Goal: Task Accomplishment & Management: Complete application form

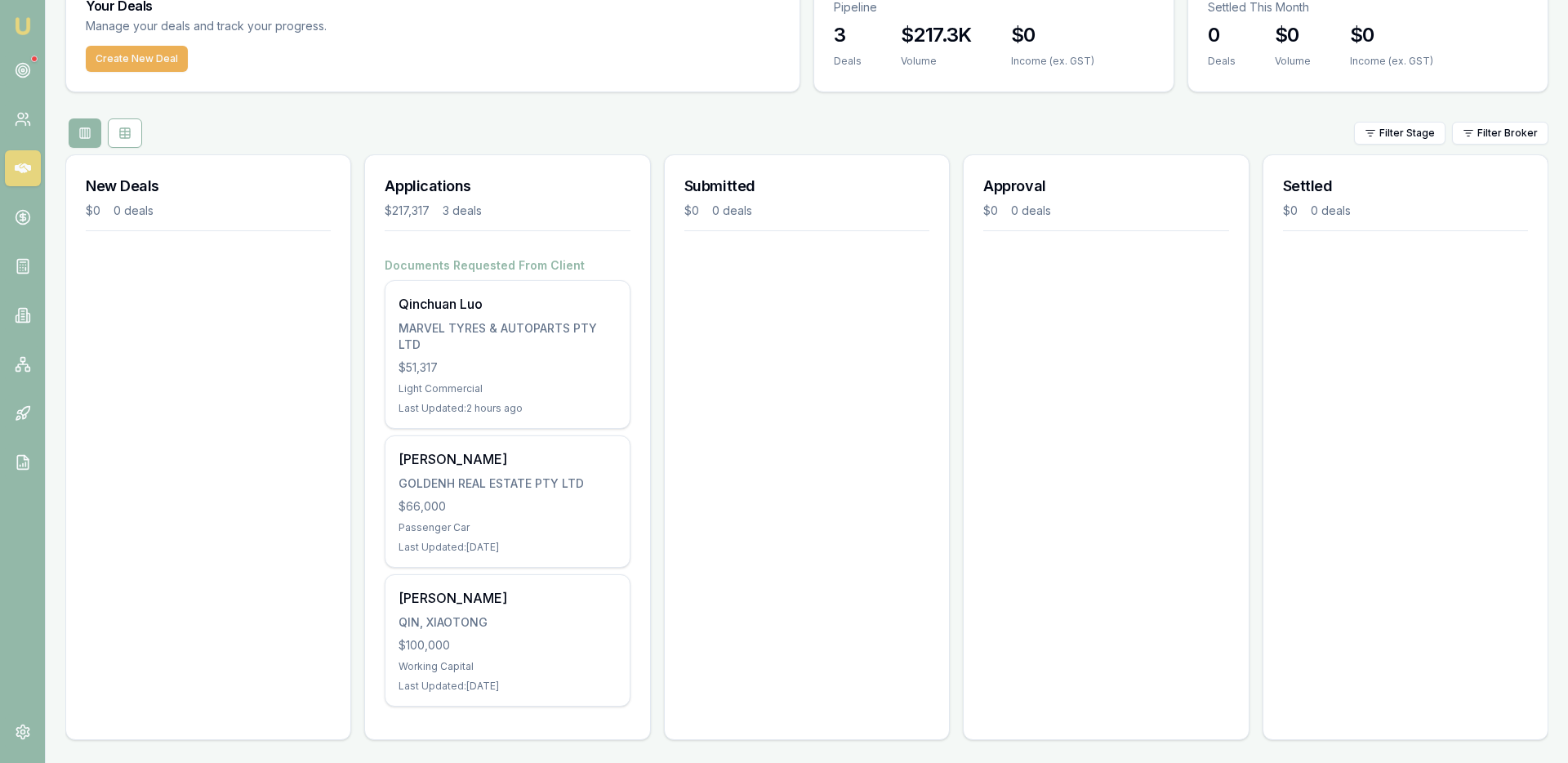
scroll to position [80, 0]
click at [15, 161] on icon at bounding box center [23, 168] width 16 height 16
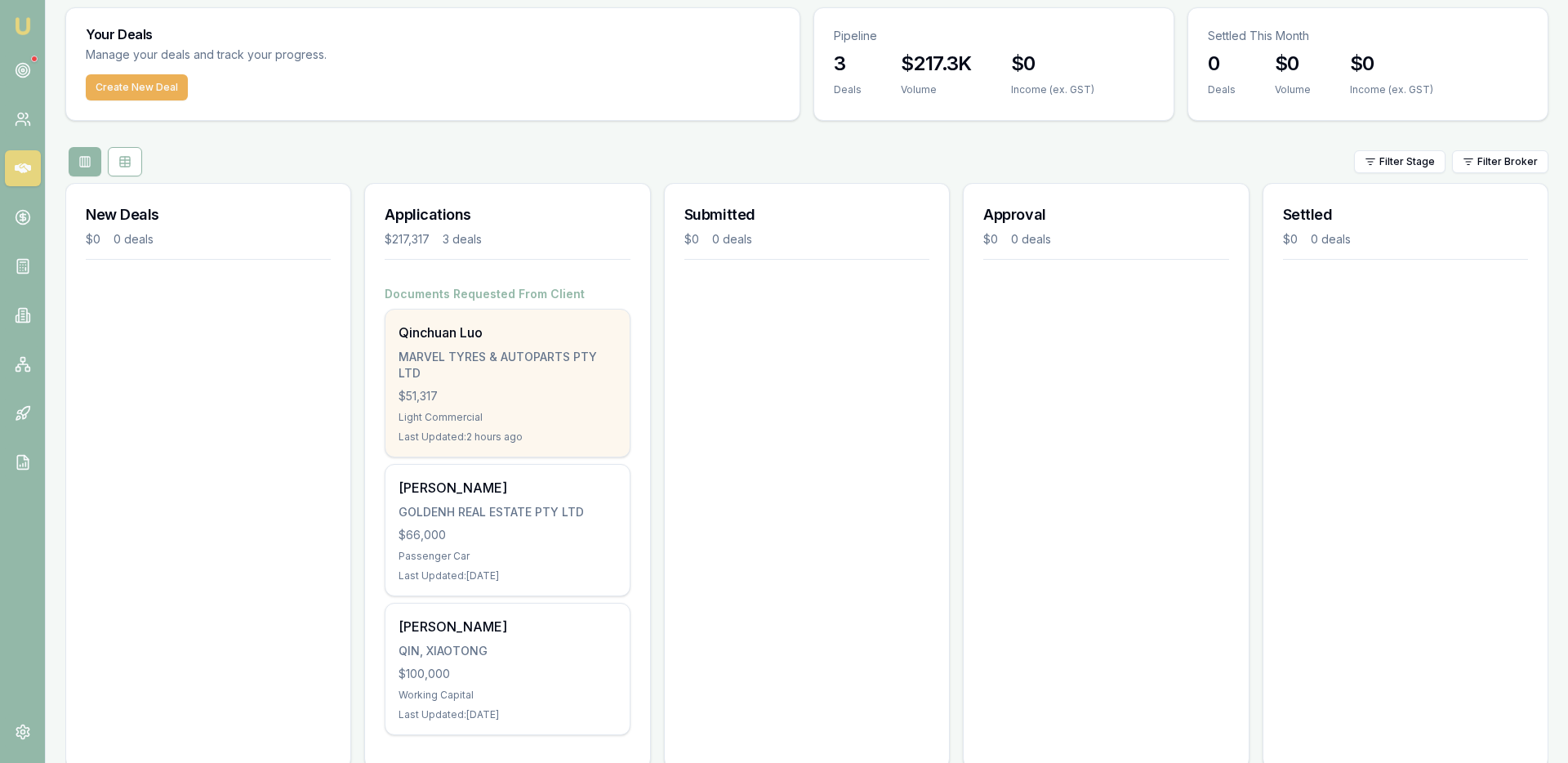
scroll to position [80, 0]
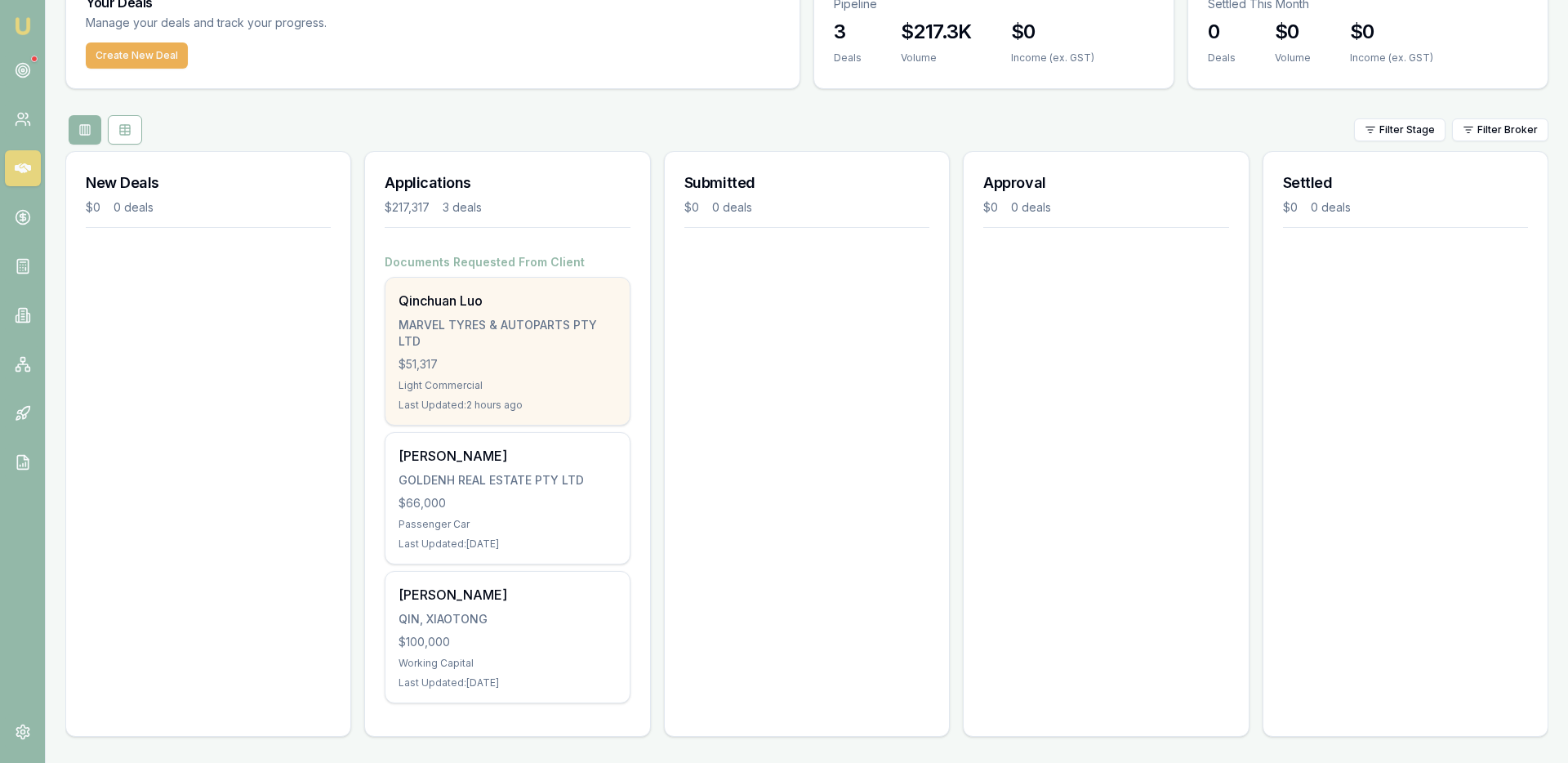
click at [498, 392] on div "Qinchuan Luo MARVEL TYRES & AUTOPARTS PTY LTD $51,317 Light Commercial Last Upd…" at bounding box center [507, 351] width 243 height 148
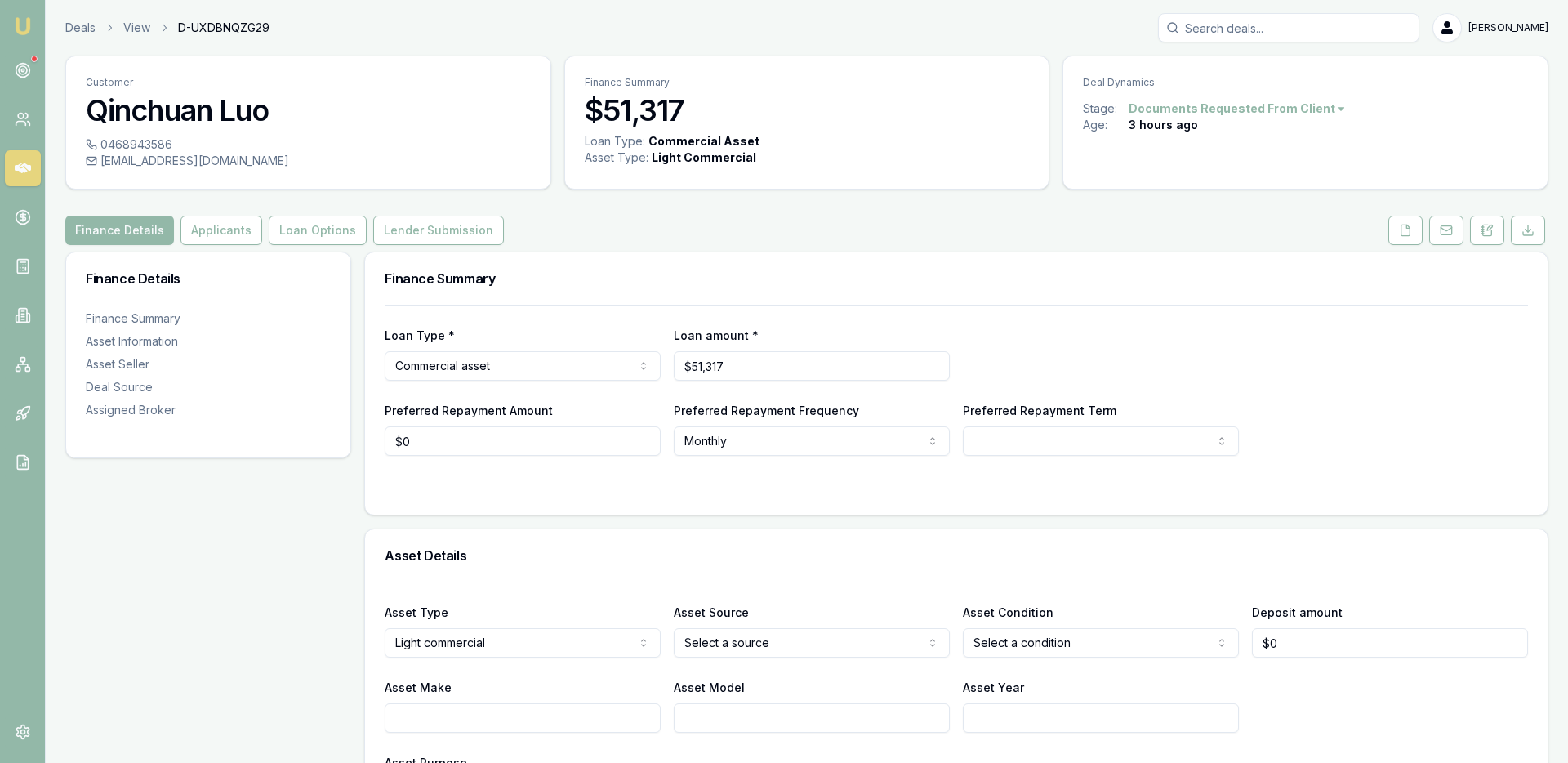
click at [18, 166] on icon at bounding box center [23, 168] width 16 height 10
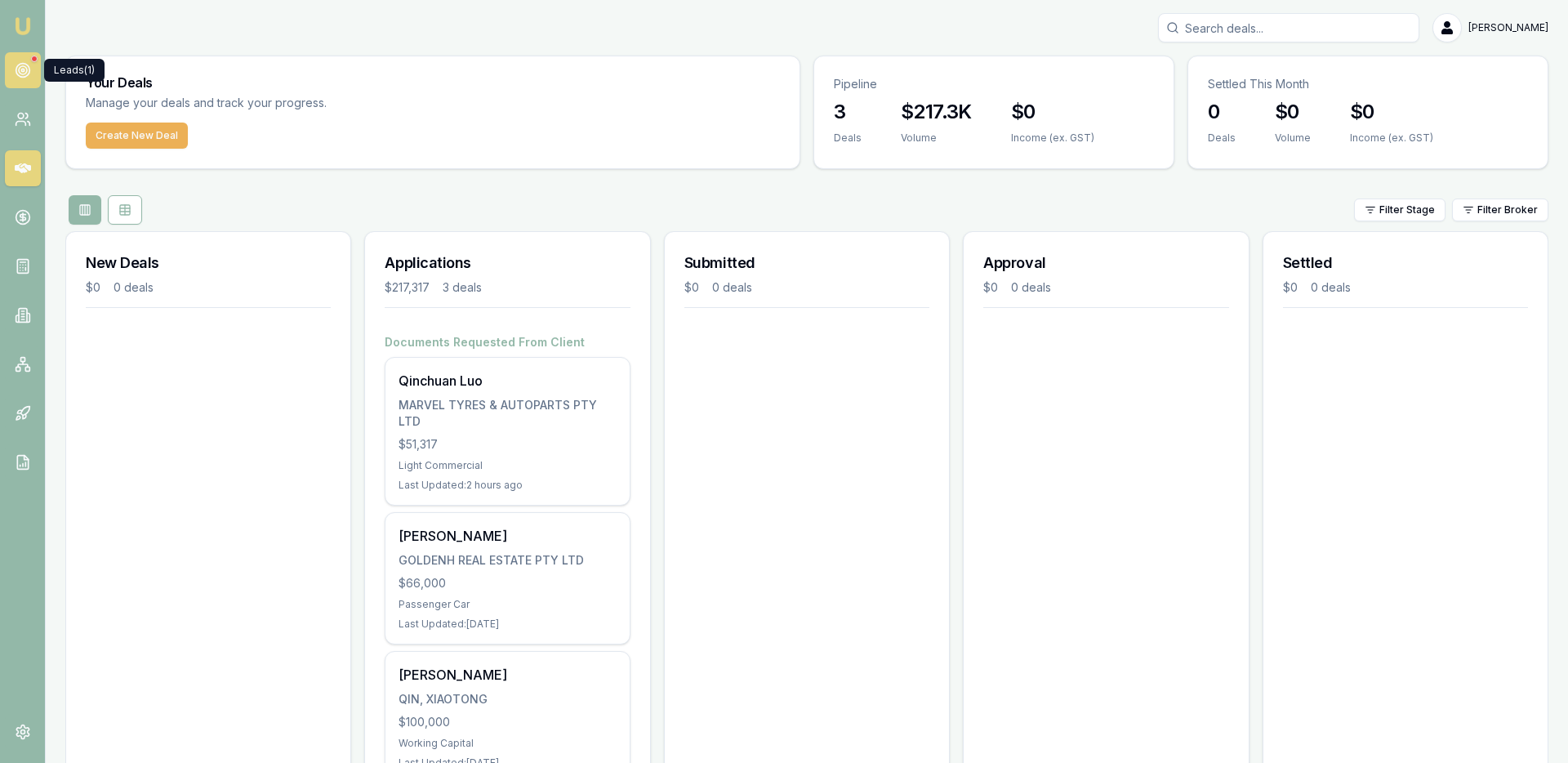
click at [21, 73] on circle at bounding box center [23, 70] width 8 height 8
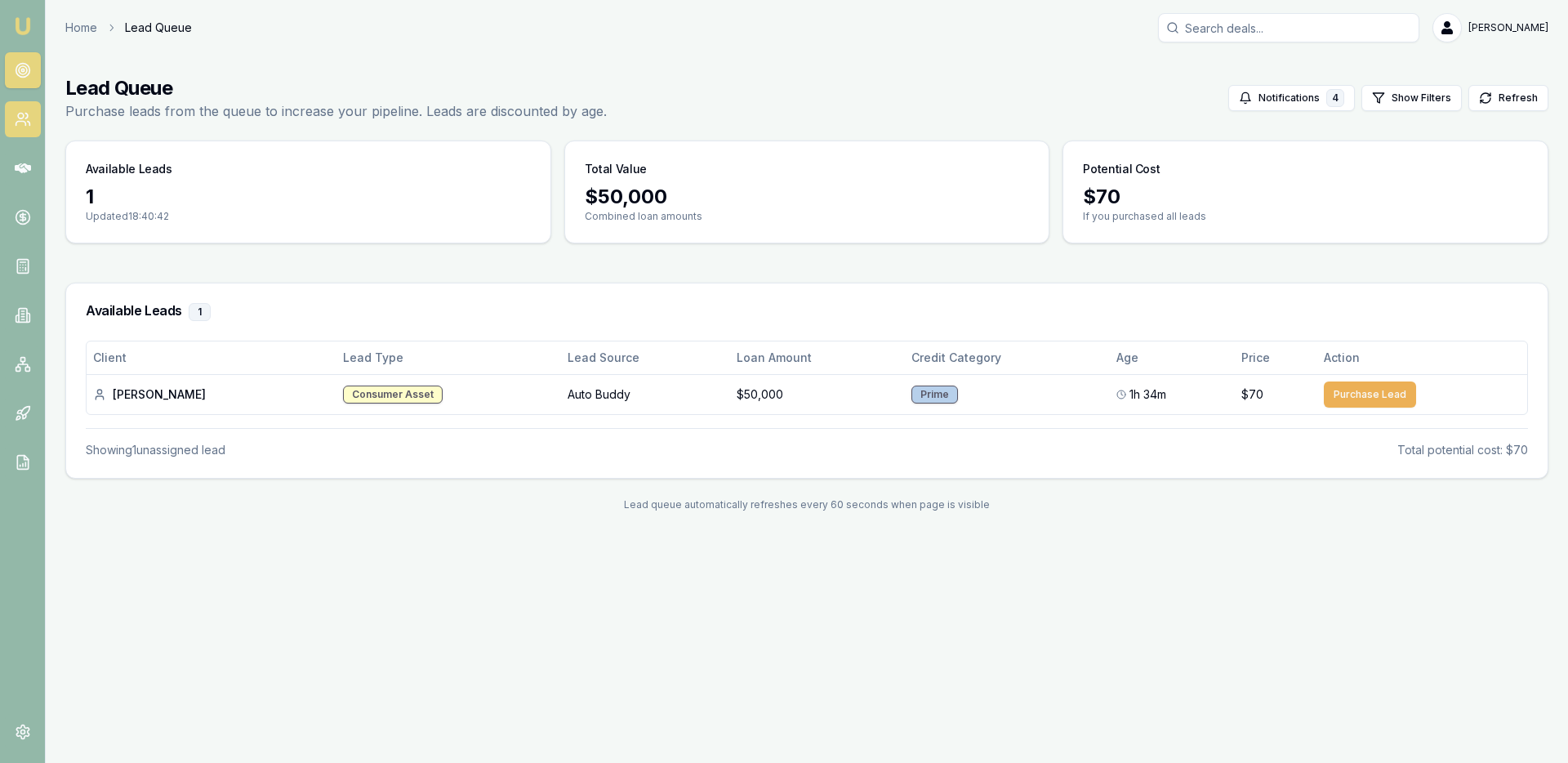
click at [19, 108] on link at bounding box center [23, 119] width 36 height 36
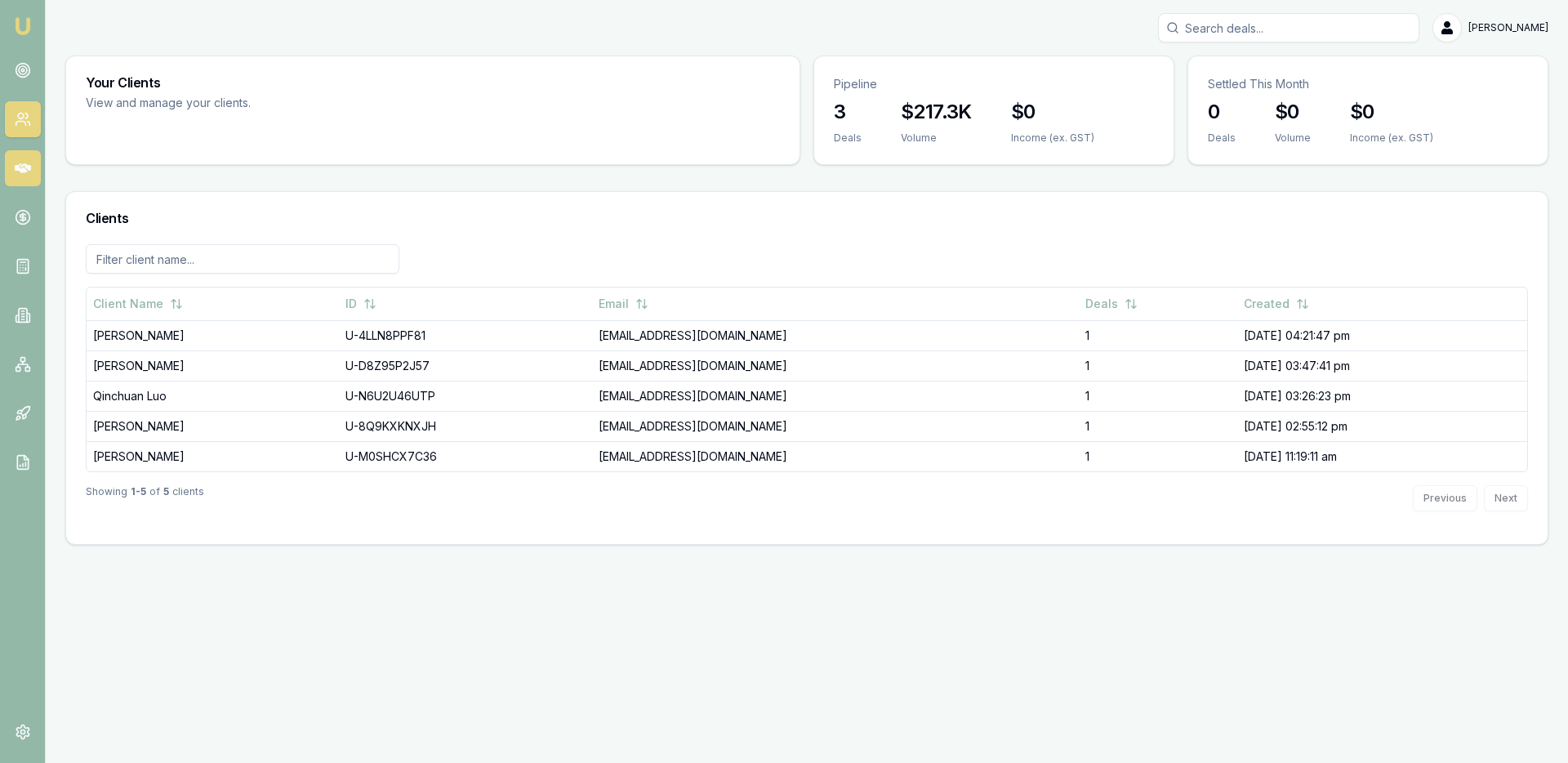
click at [33, 173] on link at bounding box center [23, 168] width 36 height 36
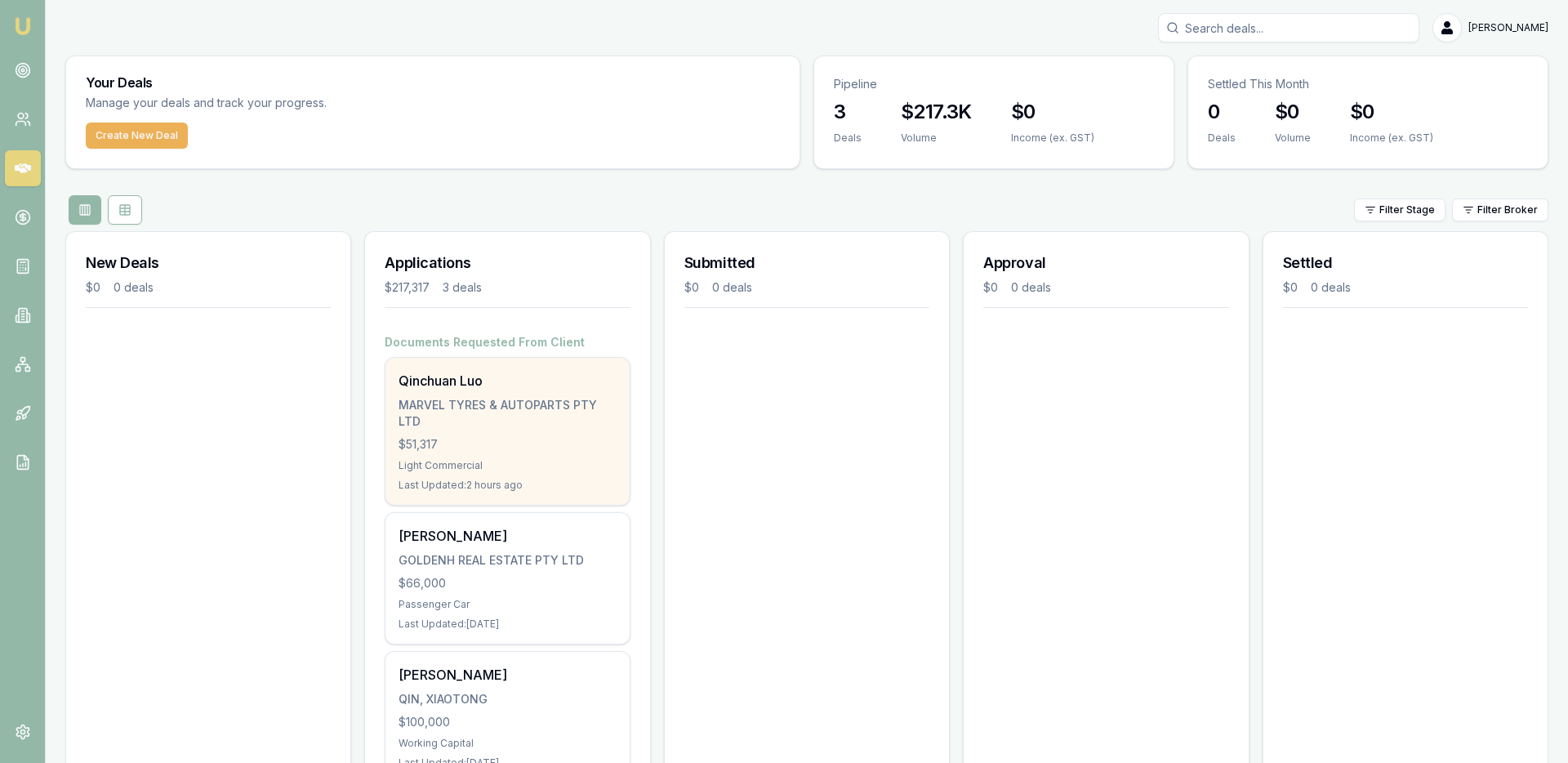
click at [531, 420] on div "MARVEL TYRES & AUTOPARTS PTY LTD" at bounding box center [508, 414] width 217 height 33
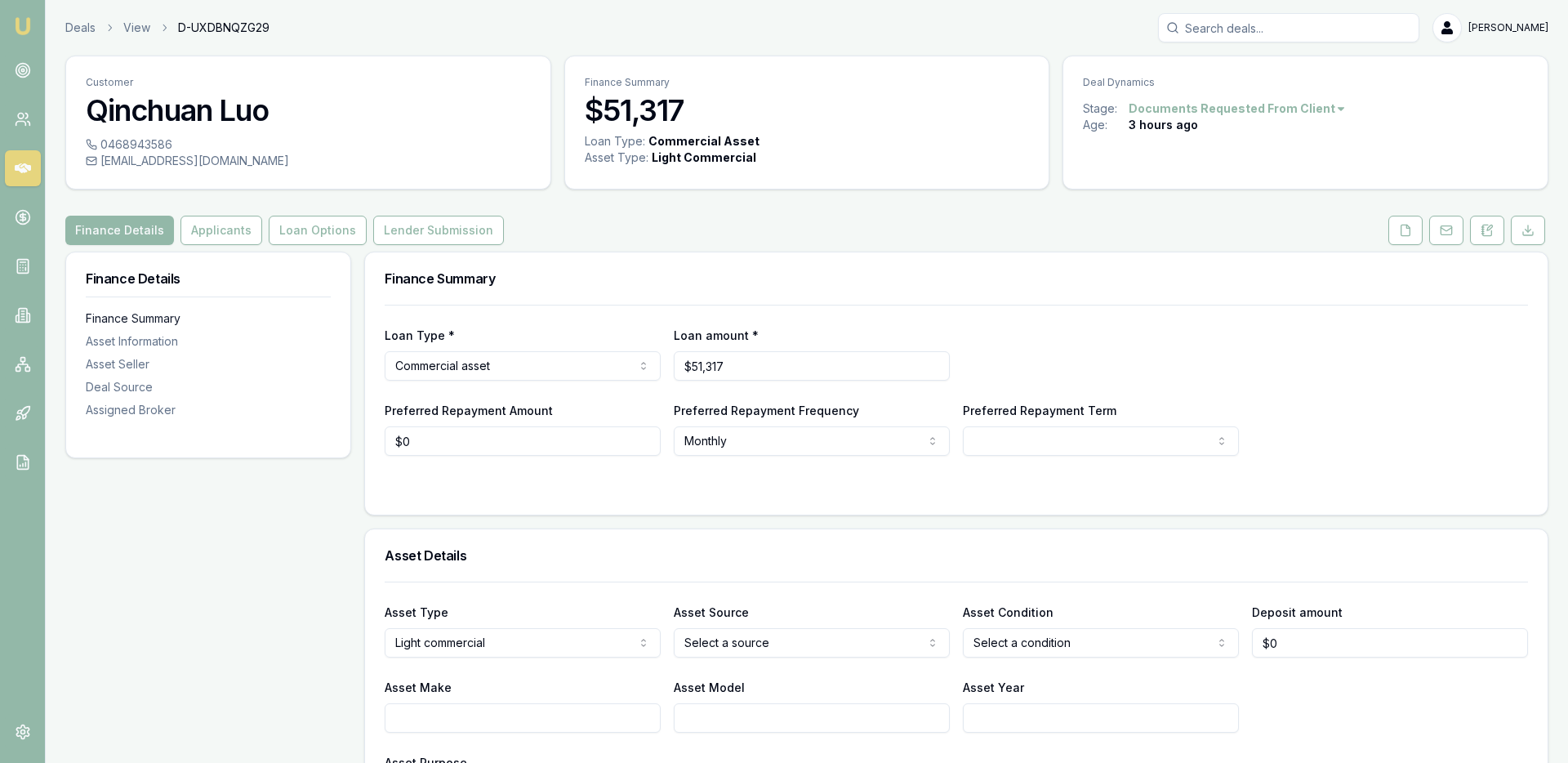
click at [126, 325] on div "Finance Summary" at bounding box center [208, 319] width 245 height 16
click at [181, 162] on div "[EMAIL_ADDRESS][DOMAIN_NAME]" at bounding box center [309, 161] width 445 height 16
click at [204, 232] on button "Applicants" at bounding box center [222, 230] width 81 height 30
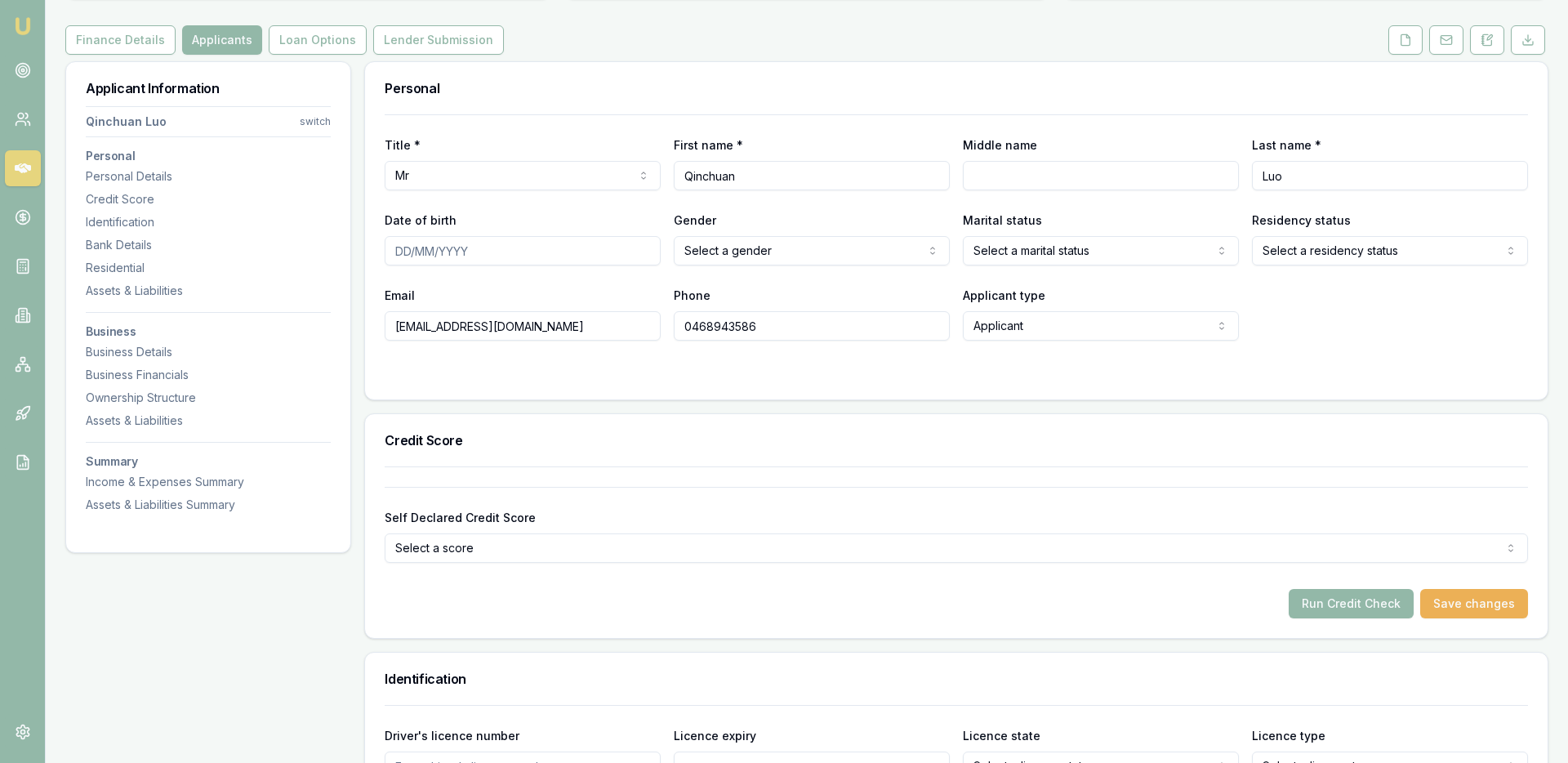
scroll to position [122, 0]
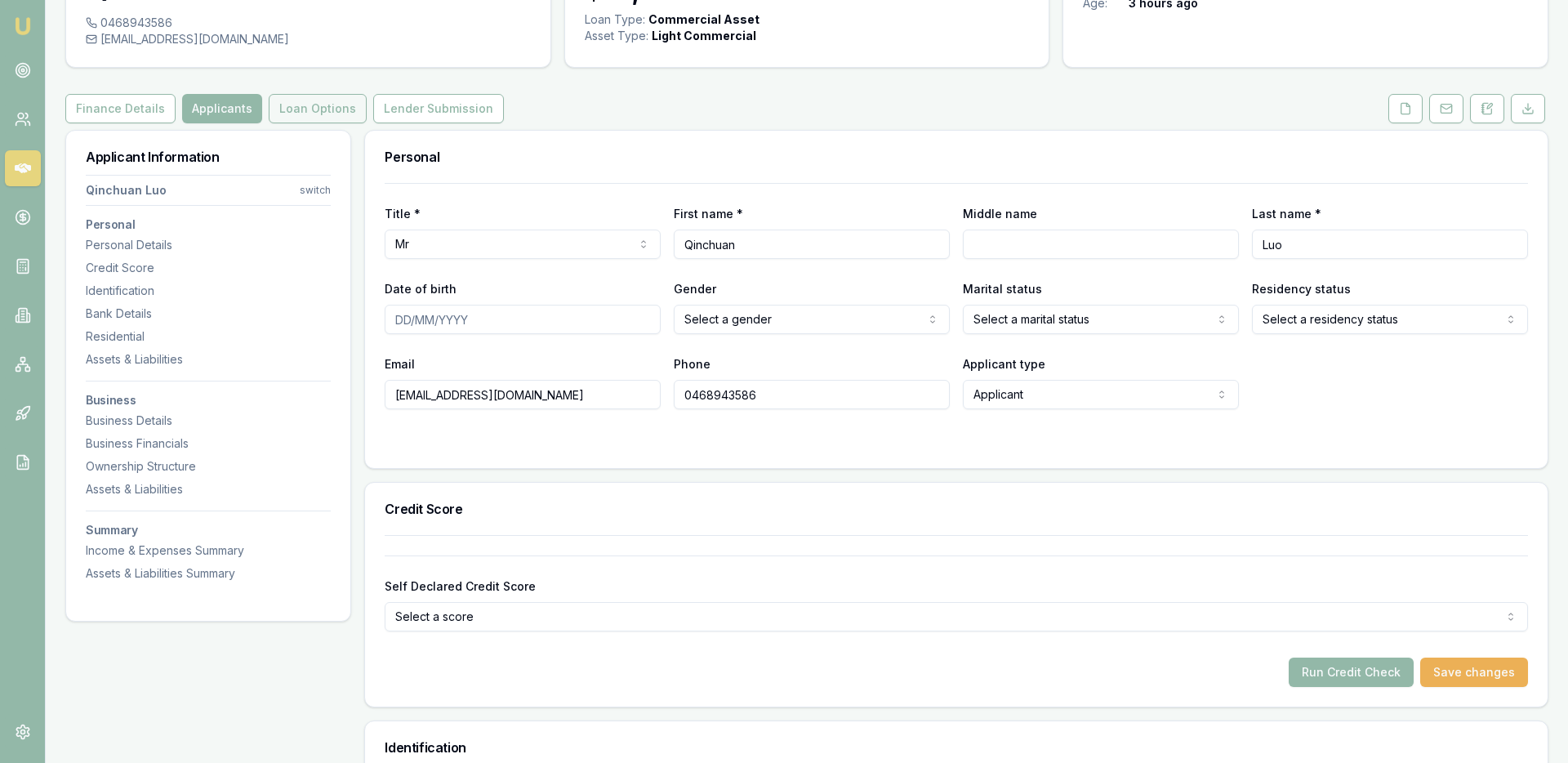
click at [309, 108] on button "Loan Options" at bounding box center [318, 109] width 98 height 30
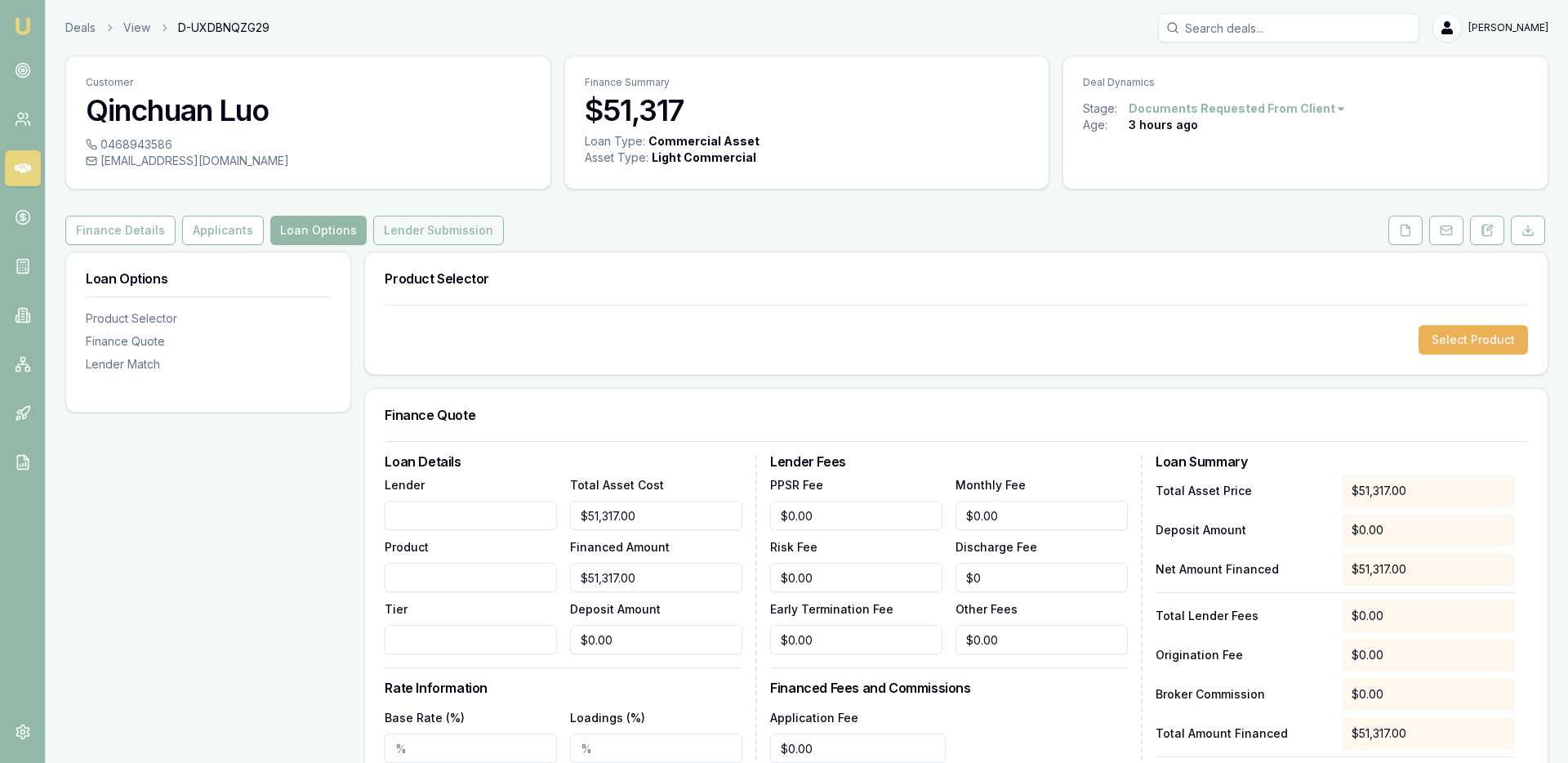
click at [422, 230] on button "Lender Submission" at bounding box center [439, 230] width 130 height 30
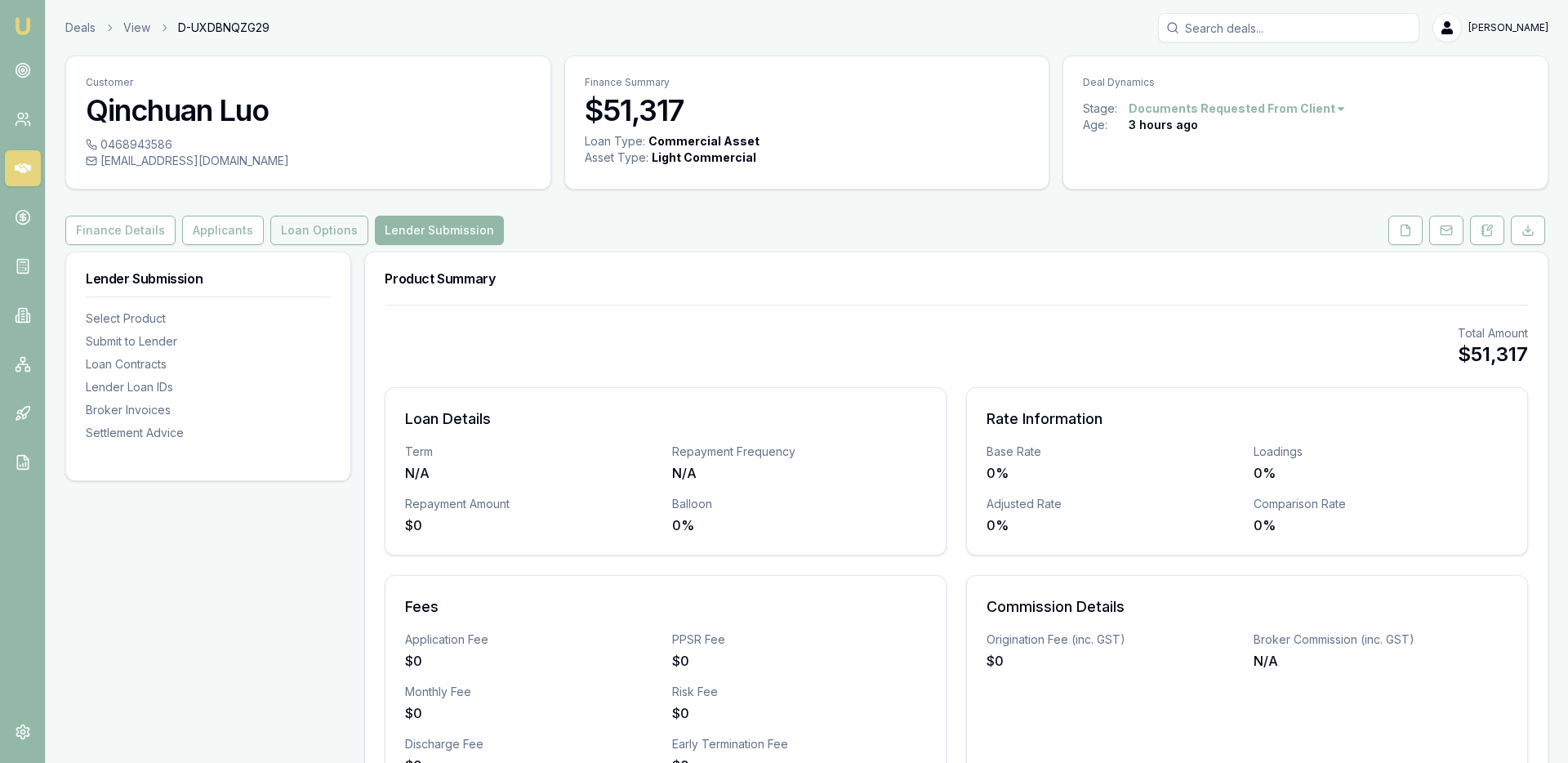
click at [316, 235] on button "Loan Options" at bounding box center [319, 230] width 98 height 30
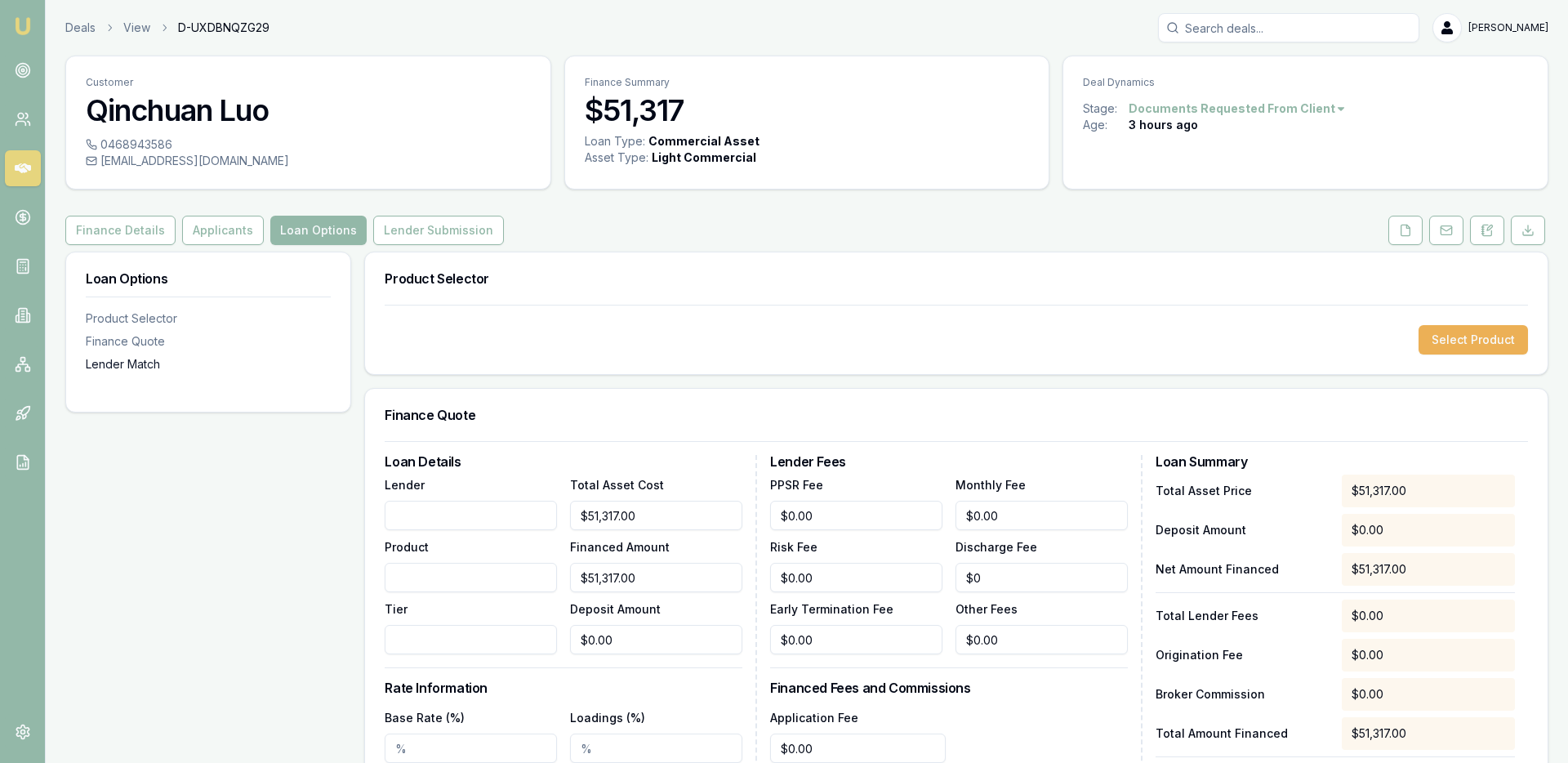
click at [122, 363] on div "Lender Match" at bounding box center [208, 365] width 245 height 16
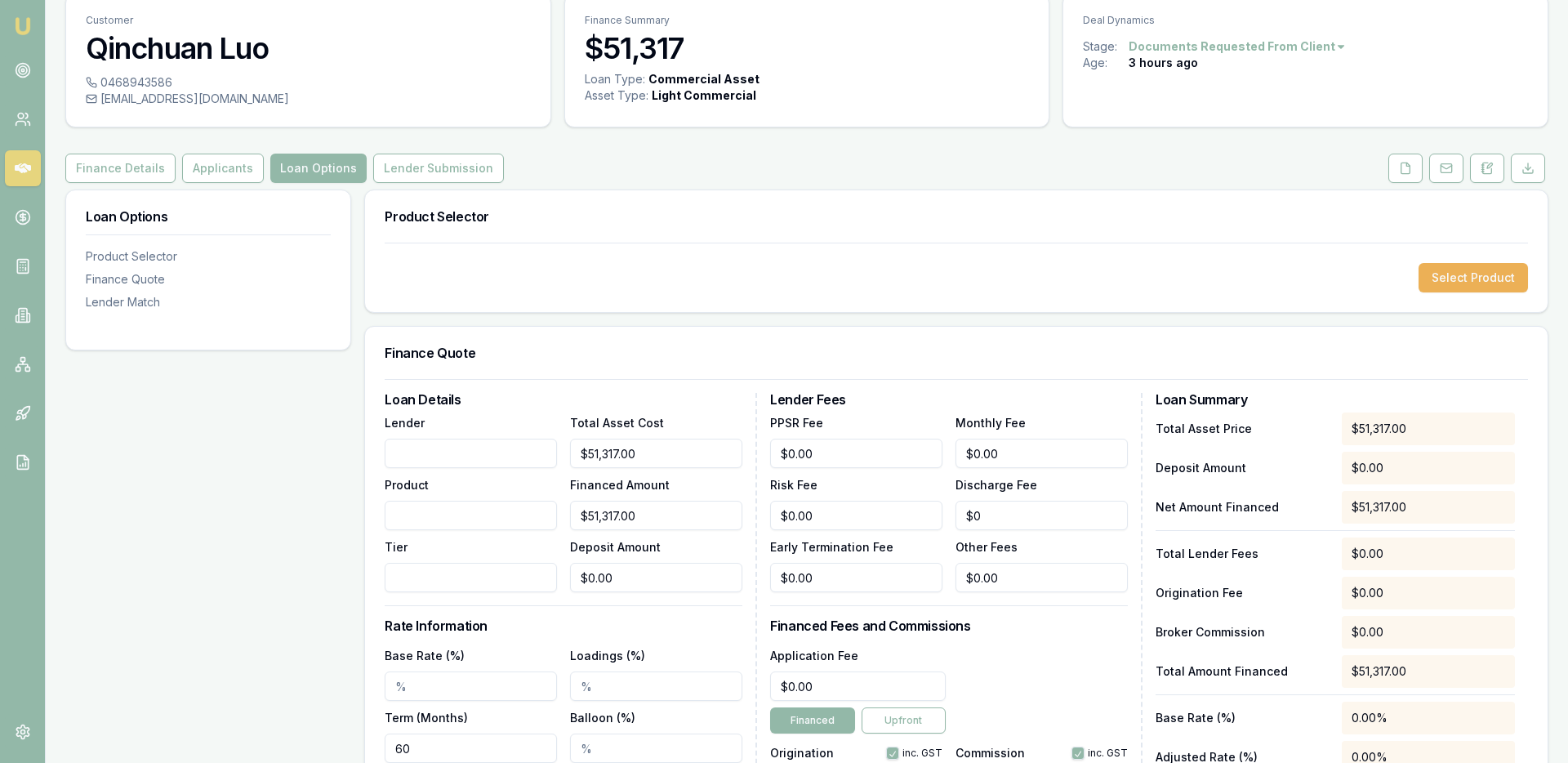
scroll to position [5, 0]
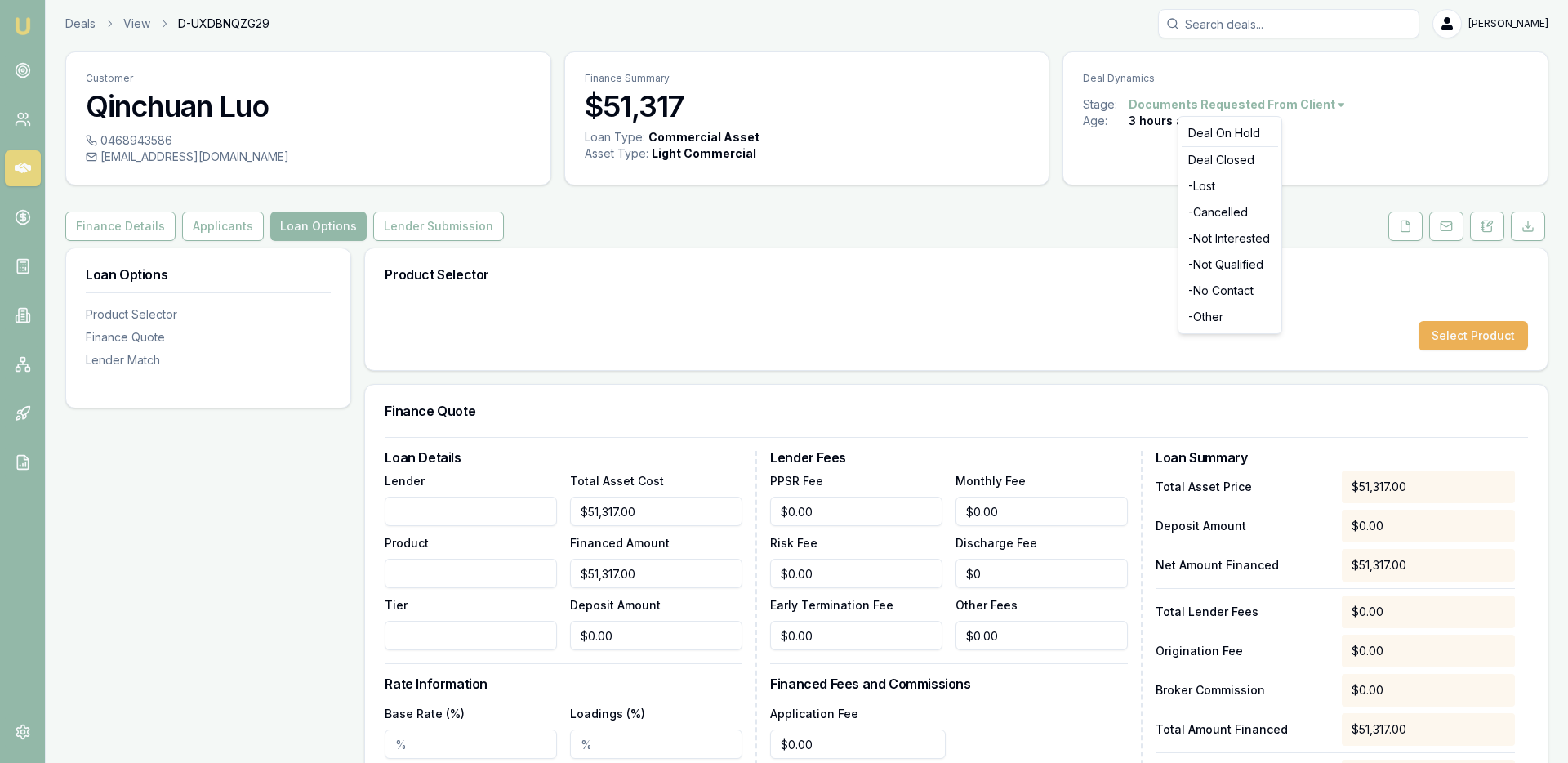
click at [1178, 108] on html "Emu Broker Deals View D-UXDBNQZG29 Ray Guan Toggle Menu Customer Qinchuan Luo 0…" at bounding box center [784, 377] width 1568 height 763
click at [1178, 105] on html "Emu Broker Deals View D-UXDBNQZG29 Ray Guan Toggle Menu Customer Qinchuan Luo 0…" at bounding box center [784, 377] width 1568 height 763
click at [195, 232] on button "Applicants" at bounding box center [223, 226] width 81 height 30
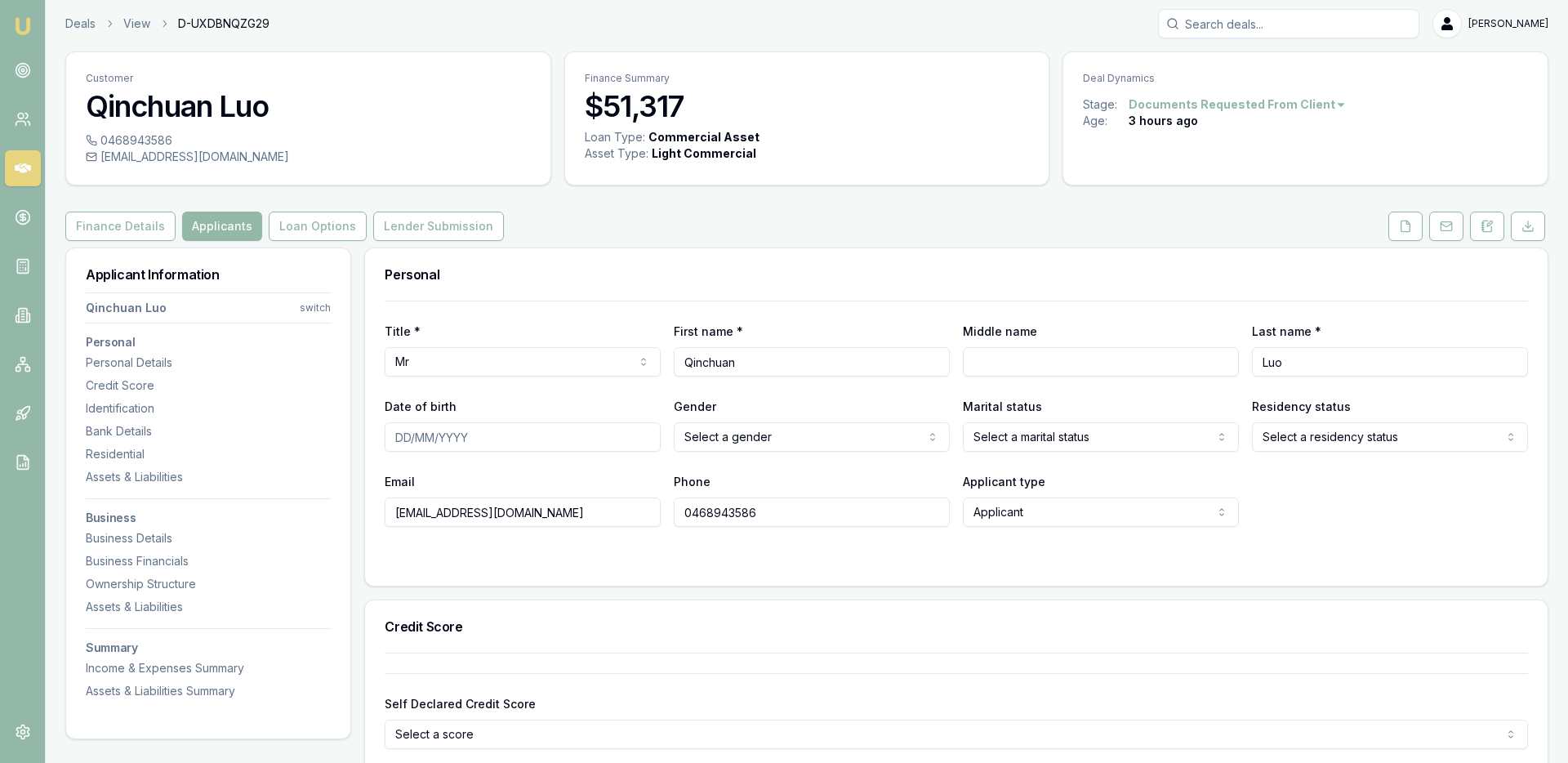
click at [131, 316] on html "Emu Broker Deals View D-UXDBNQZG29 Ray Guan Toggle Menu Customer Qinchuan Luo 0…" at bounding box center [784, 377] width 1568 height 763
click at [170, 399] on div "Jian Liu" at bounding box center [208, 396] width 175 height 26
type input "Jian"
type input "Liu"
type input "[EMAIL_ADDRESS][DOMAIN_NAME]"
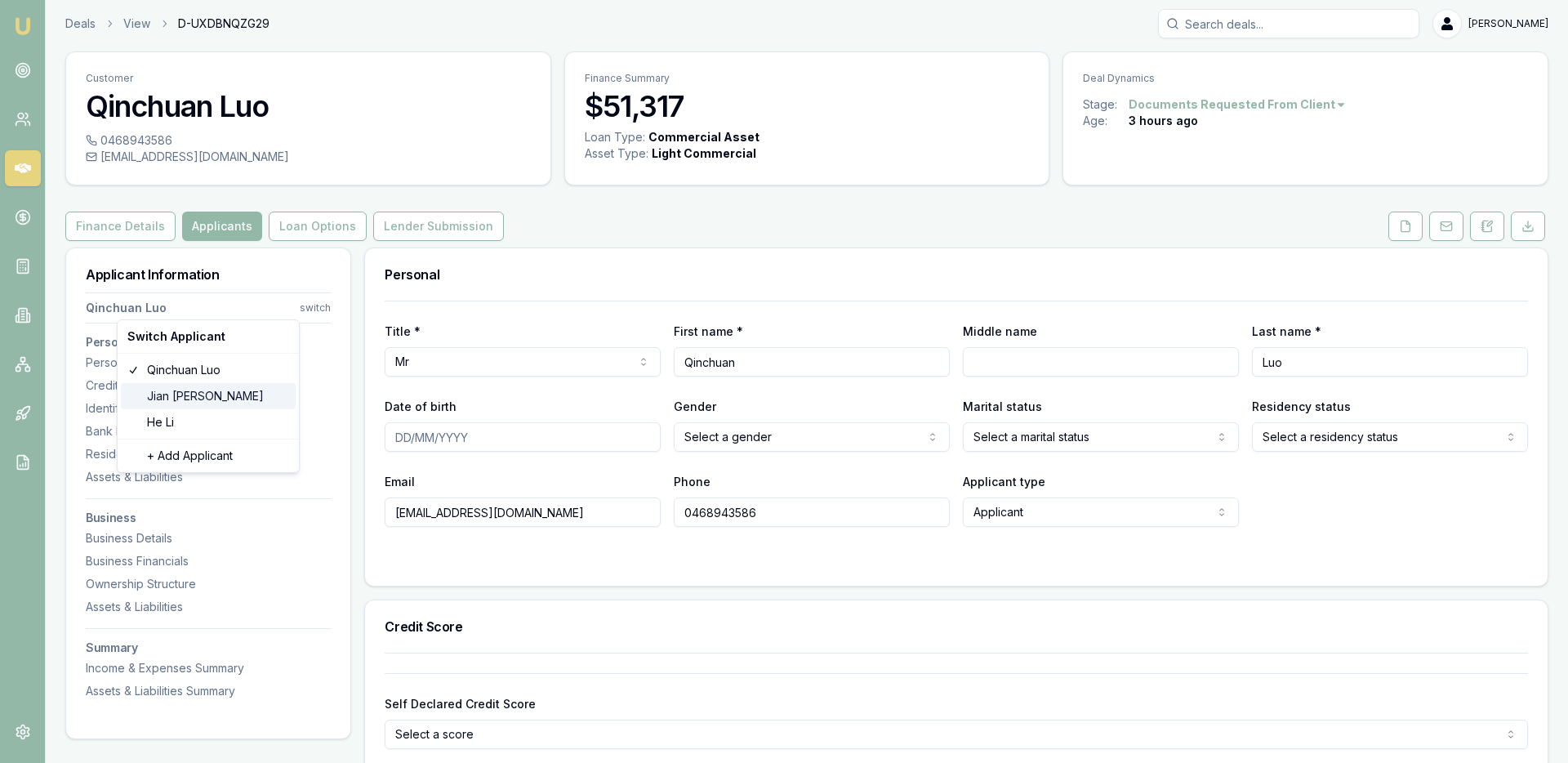
type input "0425222181"
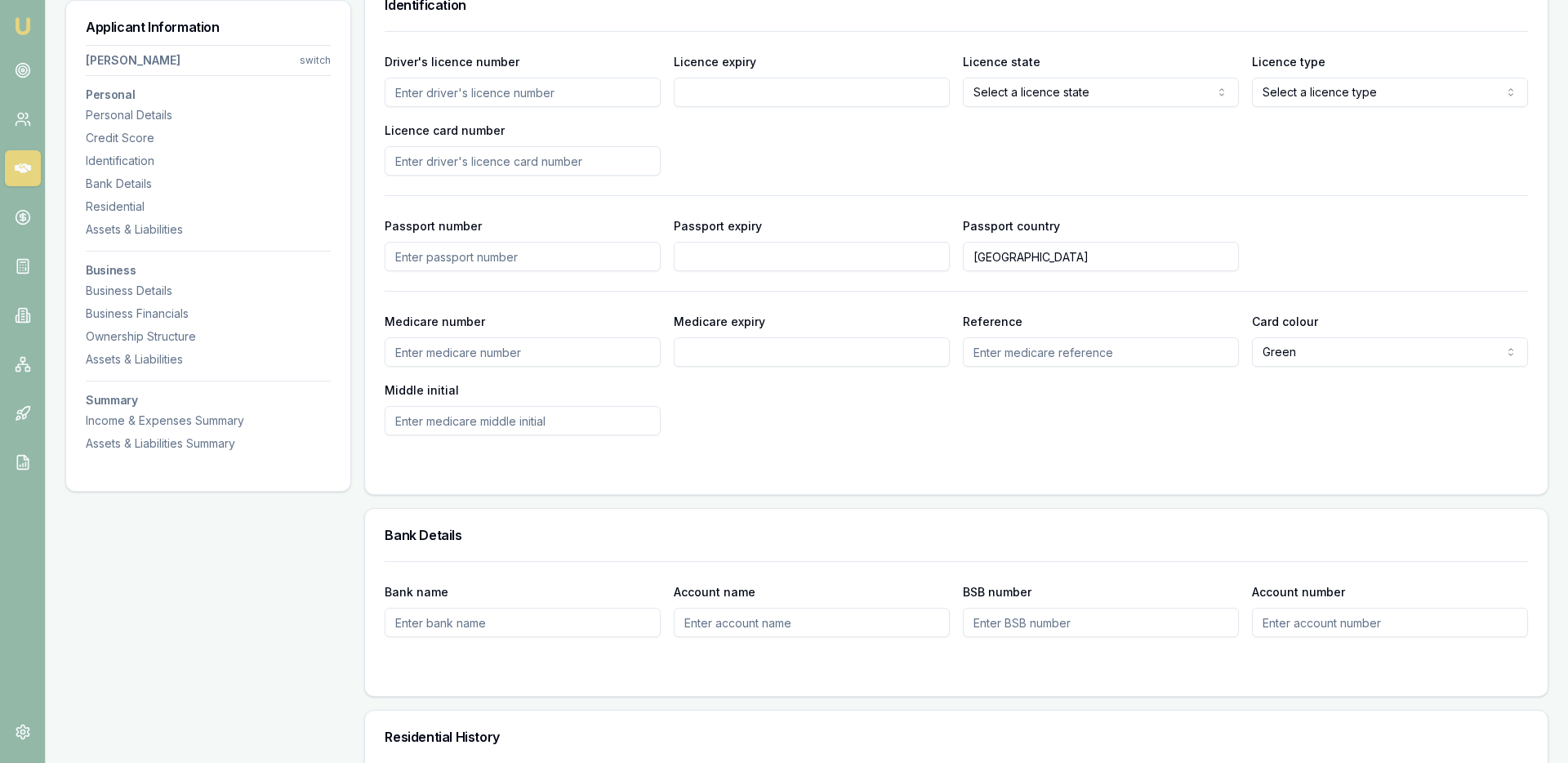
scroll to position [861, 0]
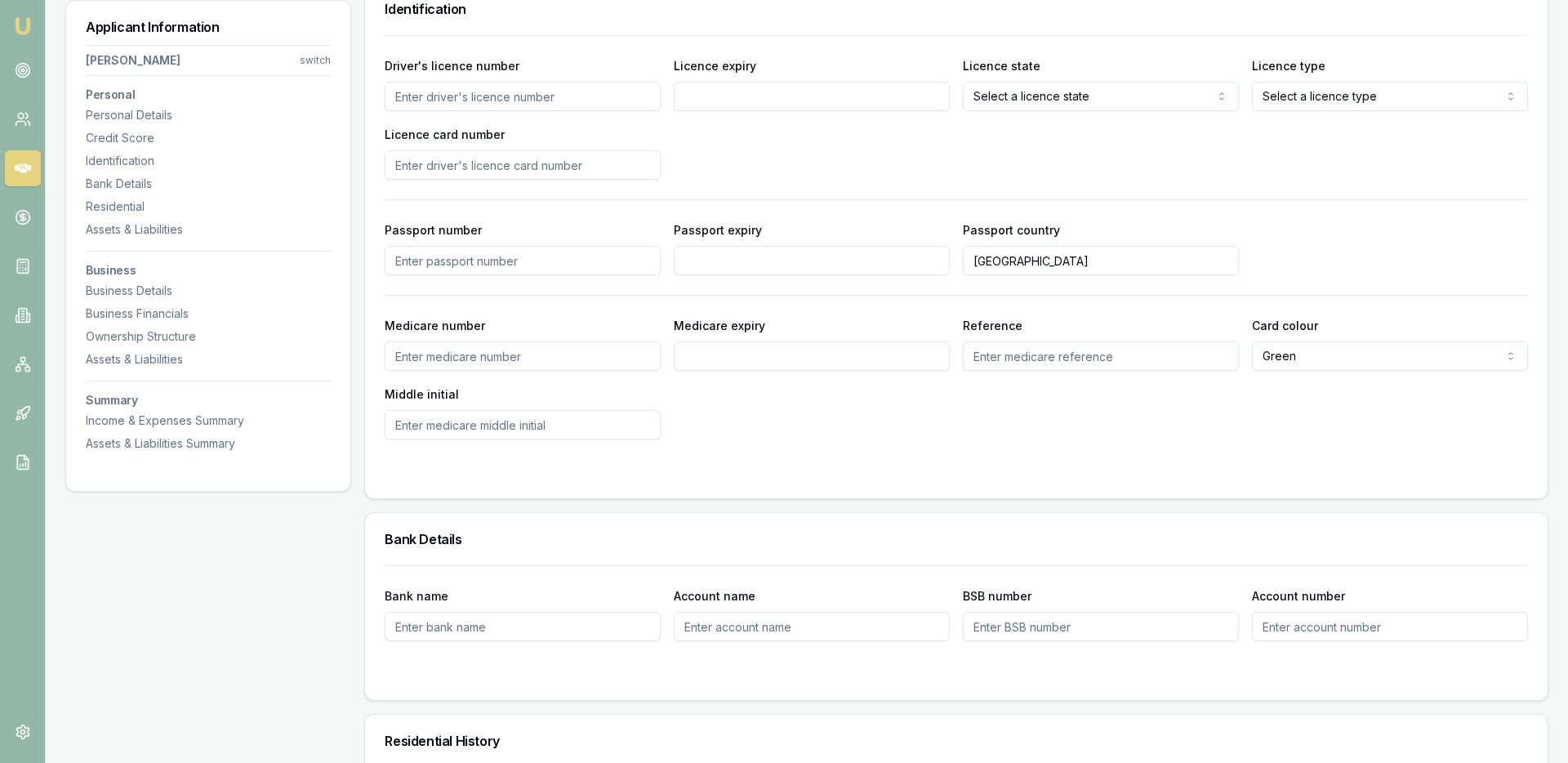
click at [26, 157] on link at bounding box center [23, 168] width 36 height 36
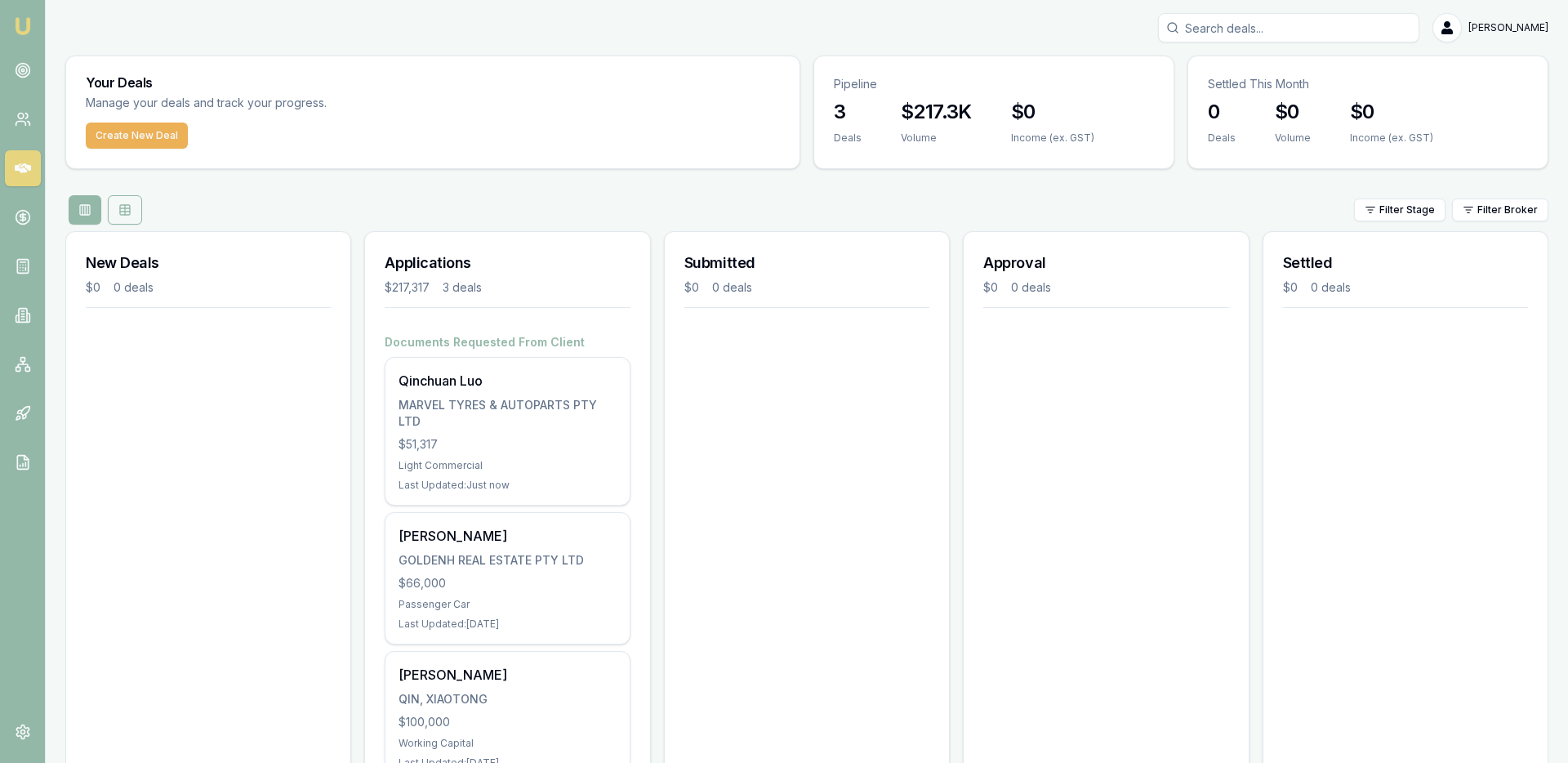
click at [125, 208] on icon at bounding box center [125, 208] width 10 height 0
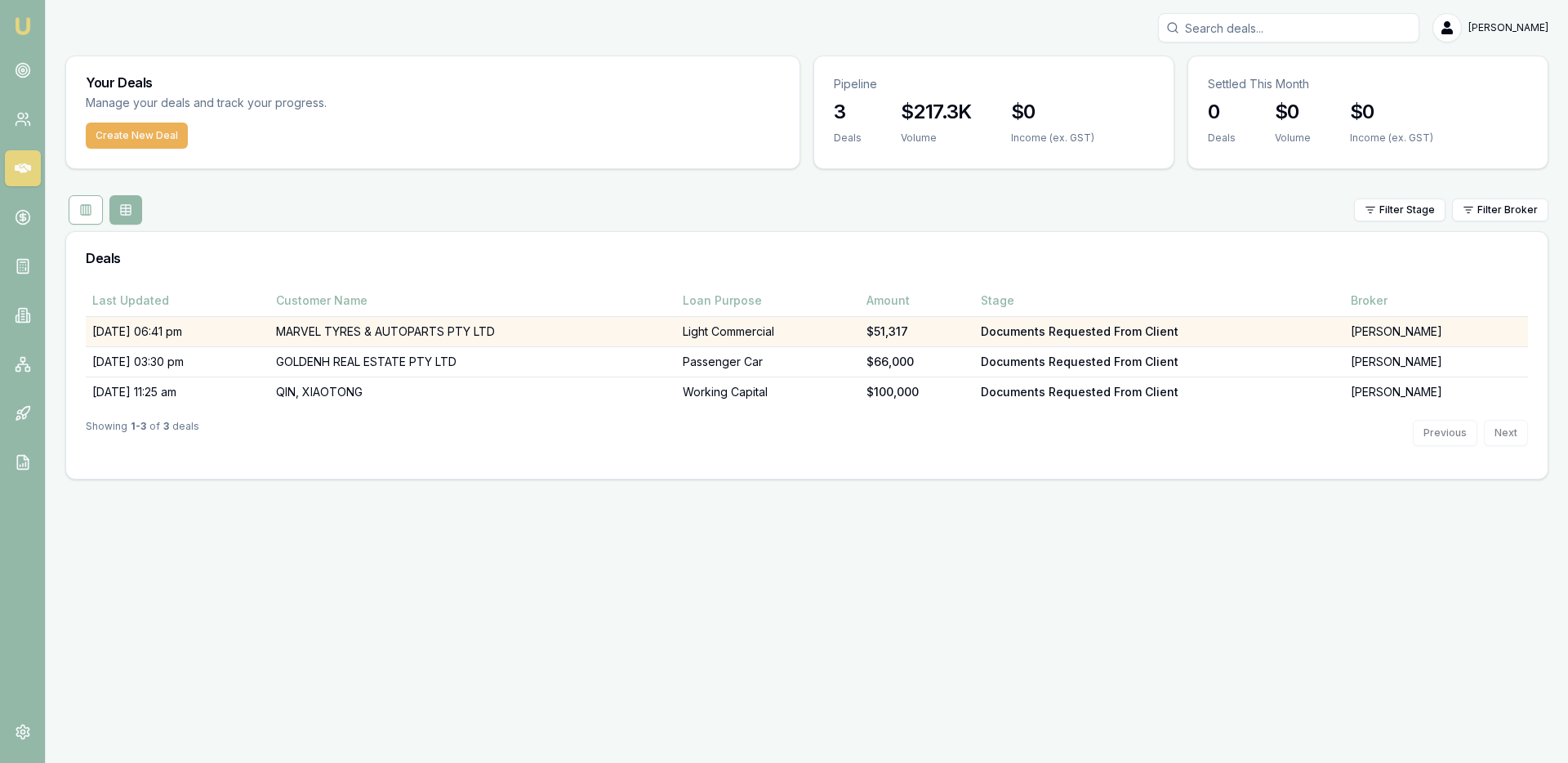
click at [262, 335] on td "24/09/25, 06:41 pm" at bounding box center [177, 331] width 184 height 30
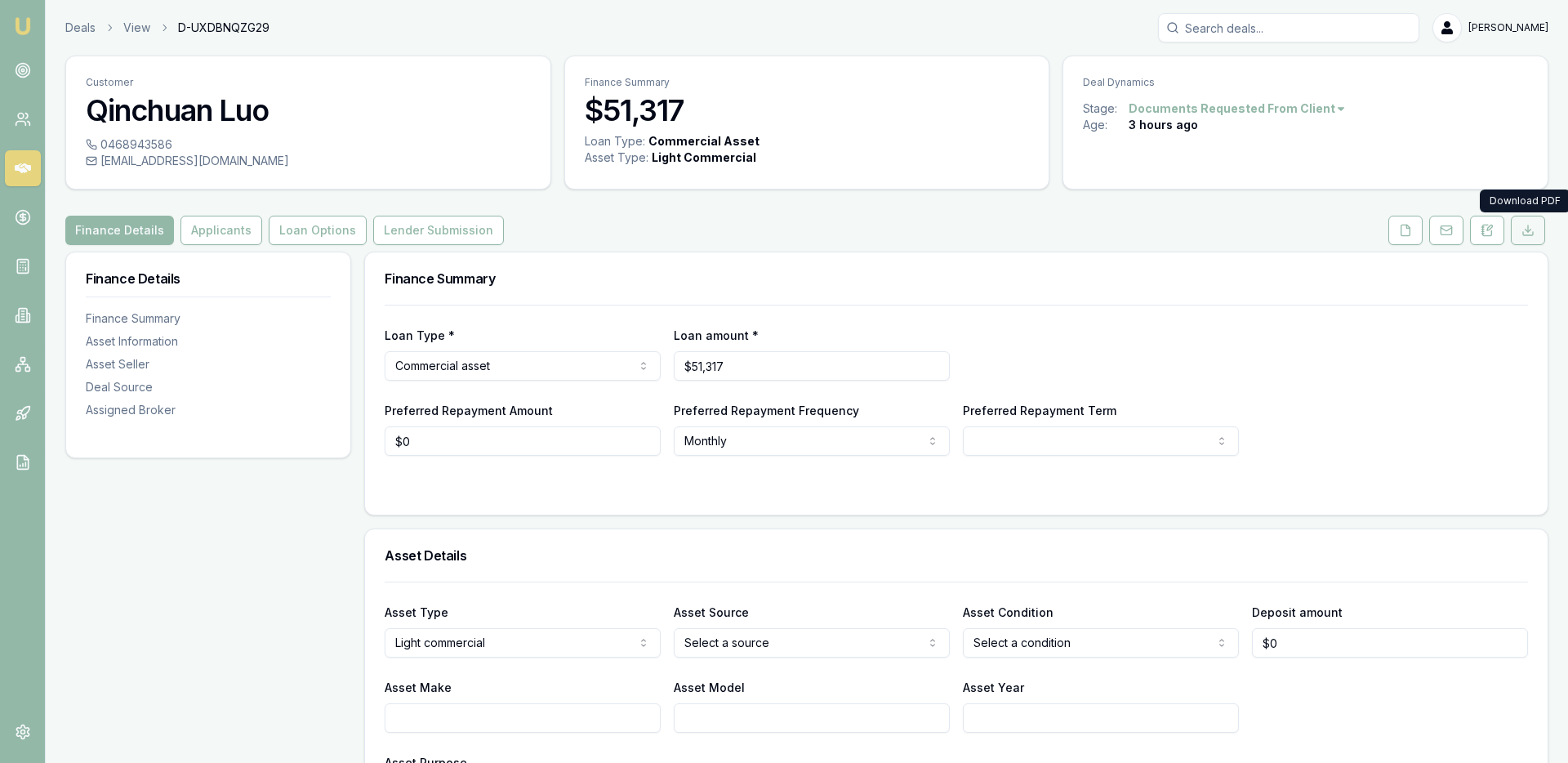
click at [1528, 228] on line at bounding box center [1528, 228] width 0 height 6
click at [1164, 101] on html "Emu Broker Deals View D-UXDBNQZG29 [PERSON_NAME] Toggle Menu Customer Qinchuan …" at bounding box center [784, 381] width 1568 height 763
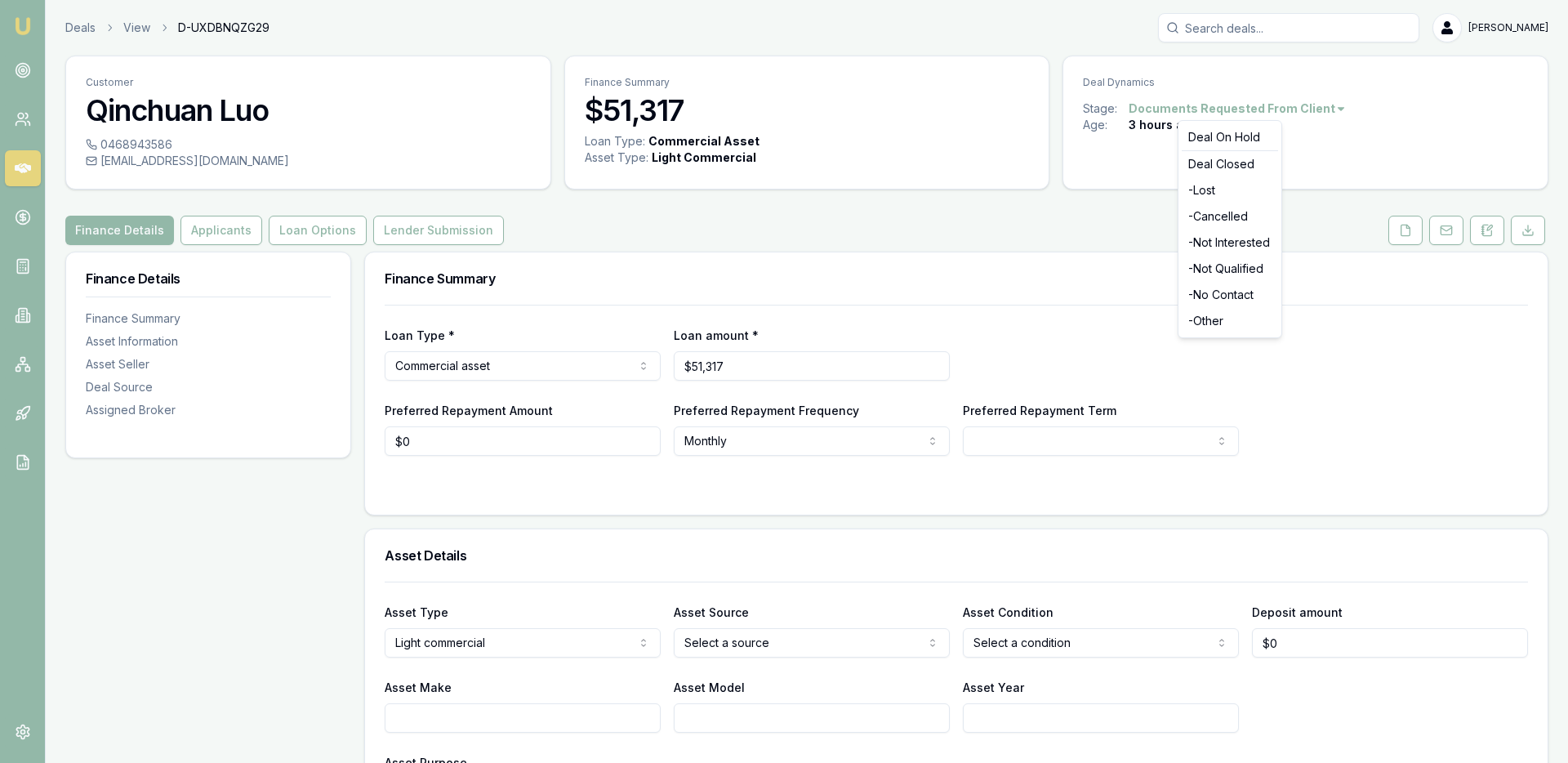
click at [1164, 102] on html "Emu Broker Deals View D-UXDBNQZG29 [PERSON_NAME] Toggle Menu Customer Qinchuan …" at bounding box center [784, 381] width 1568 height 763
click at [14, 122] on icon at bounding box center [23, 119] width 16 height 16
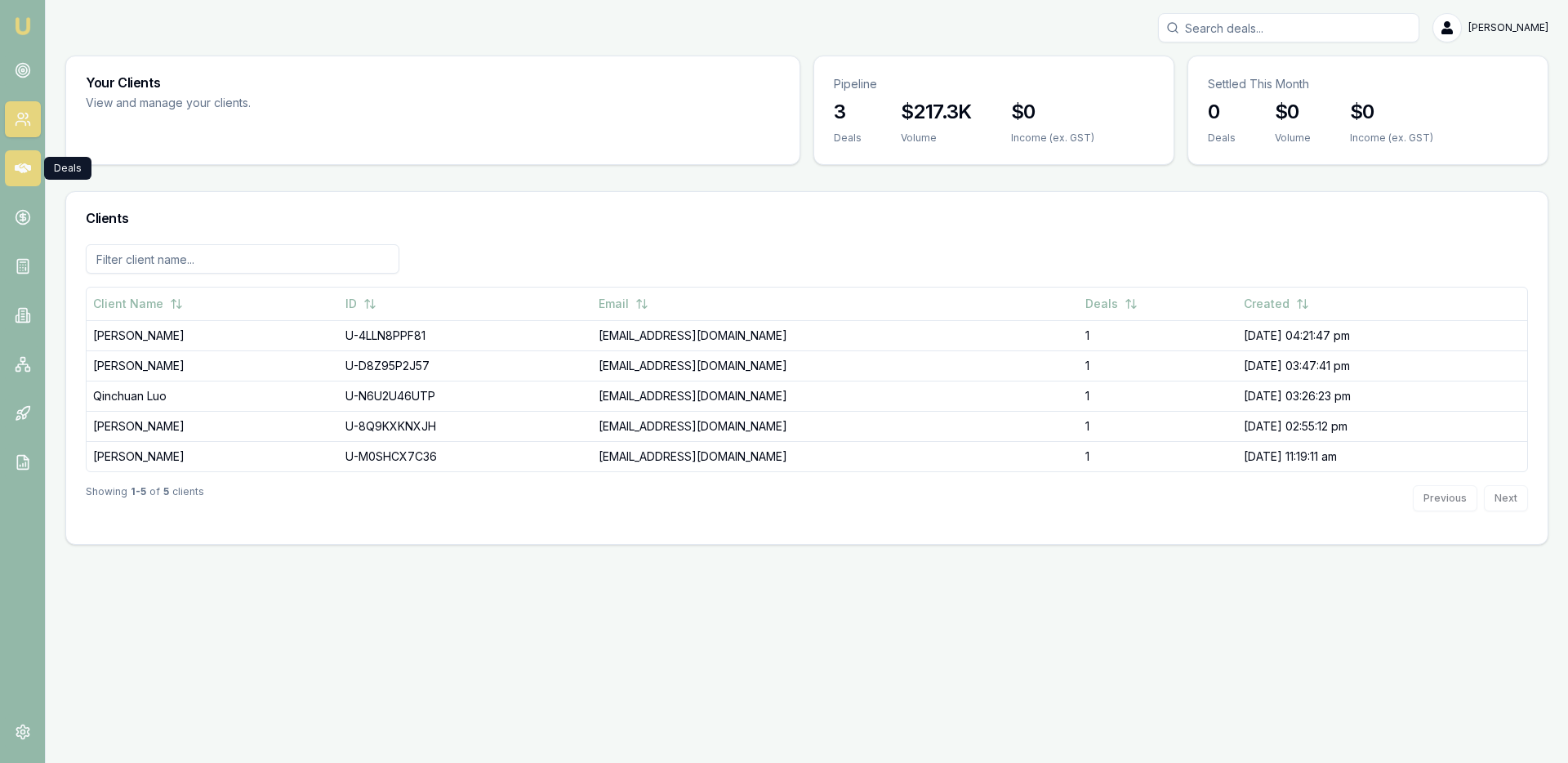
click at [14, 160] on icon at bounding box center [23, 168] width 16 height 16
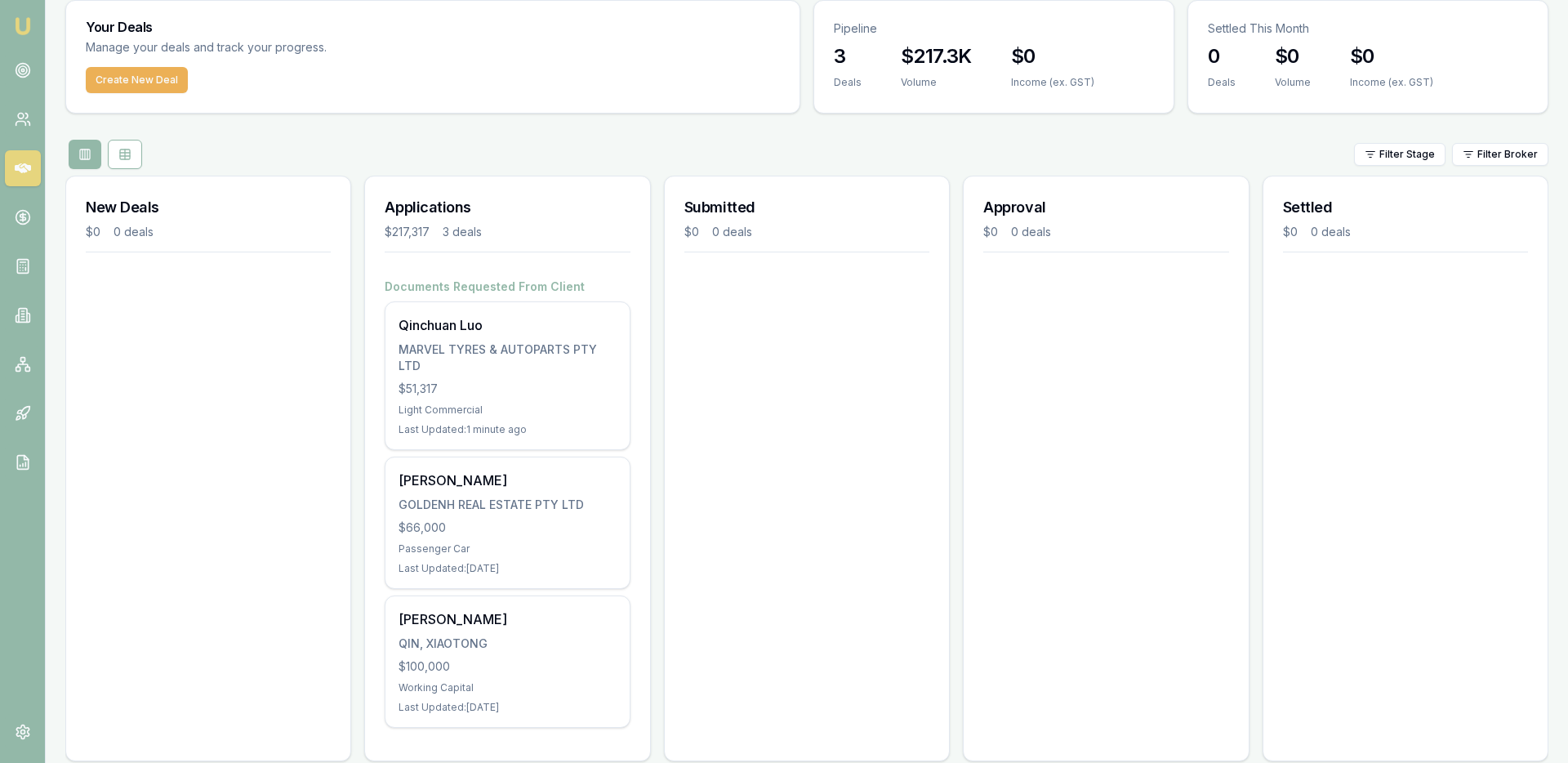
scroll to position [80, 0]
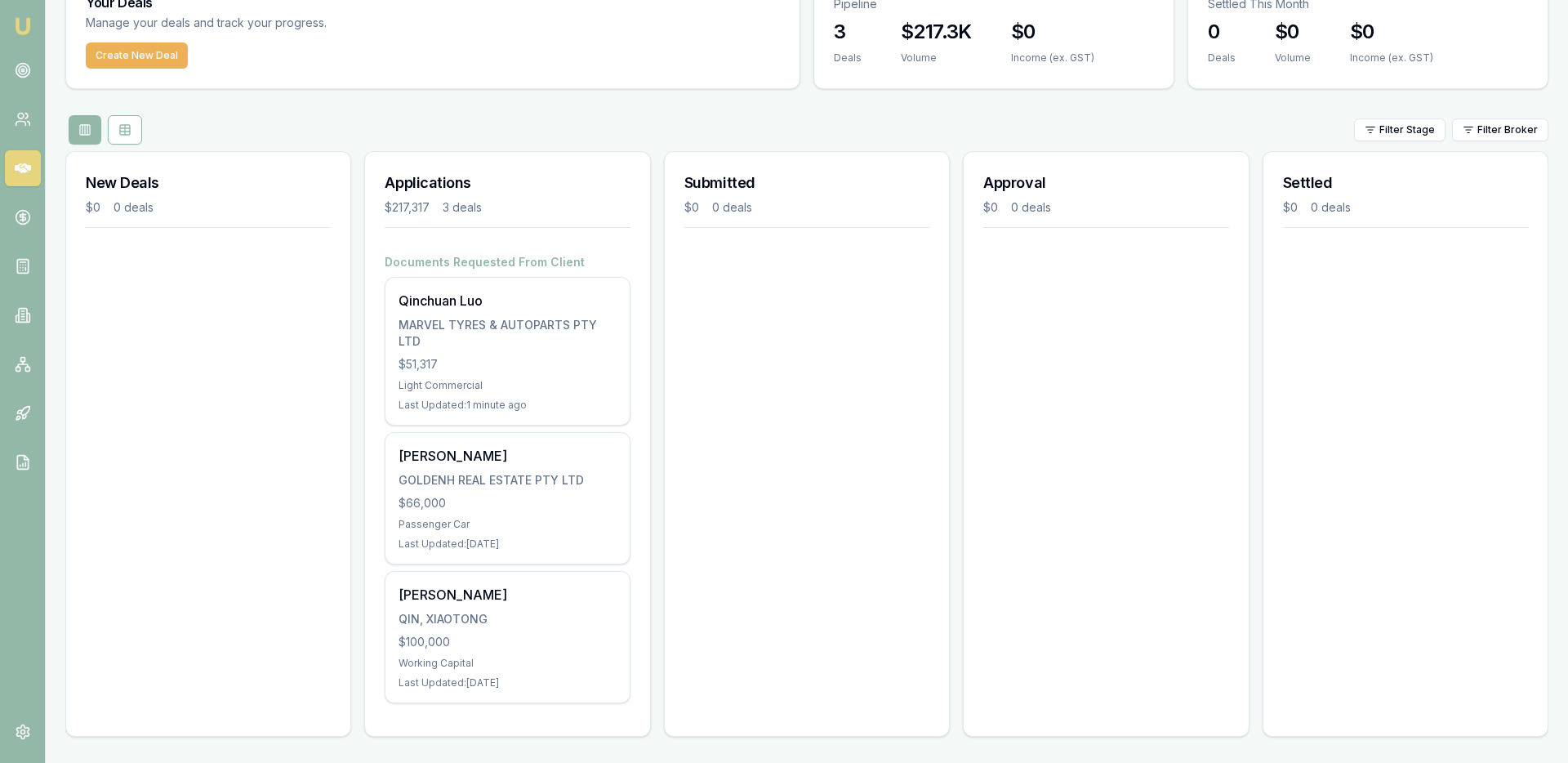
click at [470, 267] on h4 "Documents Requested From Client" at bounding box center [507, 262] width 245 height 16
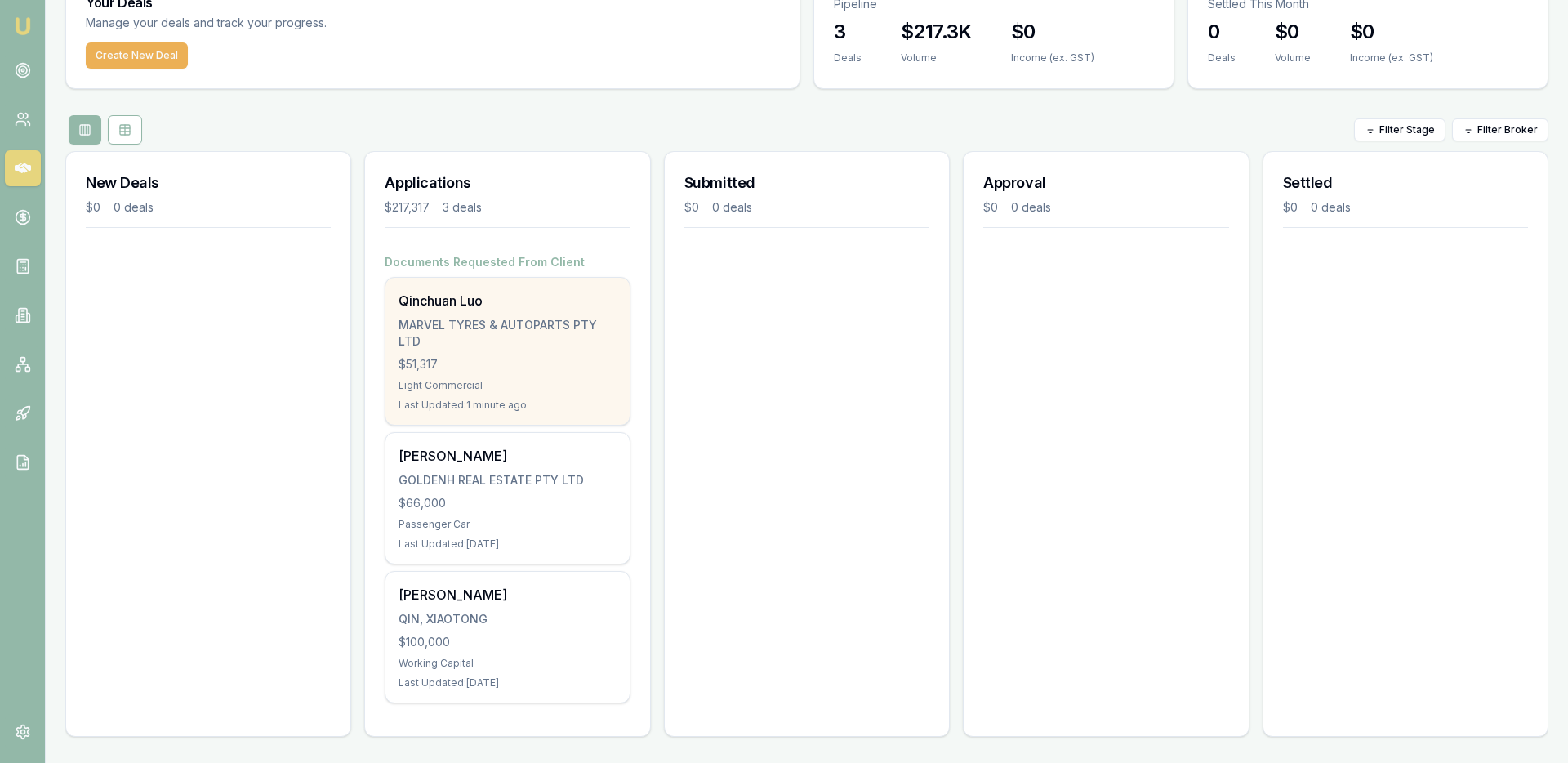
click at [475, 364] on div "$51,317" at bounding box center [508, 365] width 217 height 16
